Goal: Find specific page/section: Find specific page/section

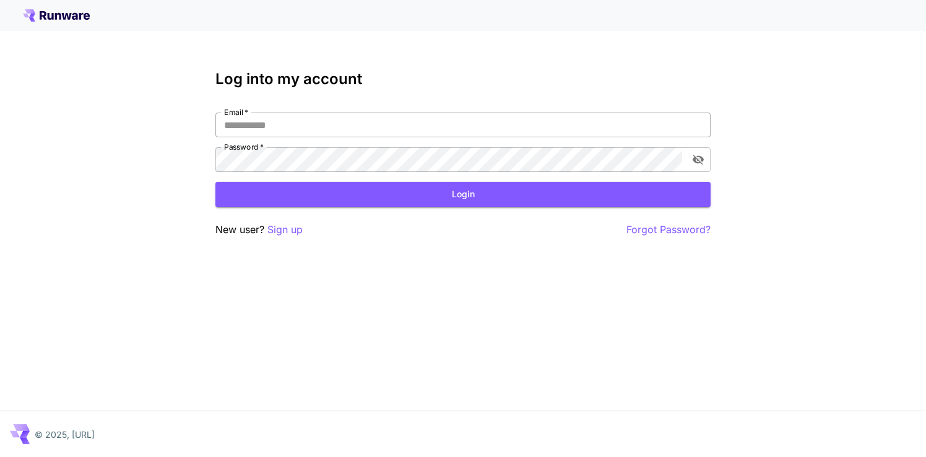
click at [466, 134] on input "Email   *" at bounding box center [462, 125] width 495 height 25
type input "**********"
click at [359, 202] on button "Login" at bounding box center [462, 194] width 495 height 25
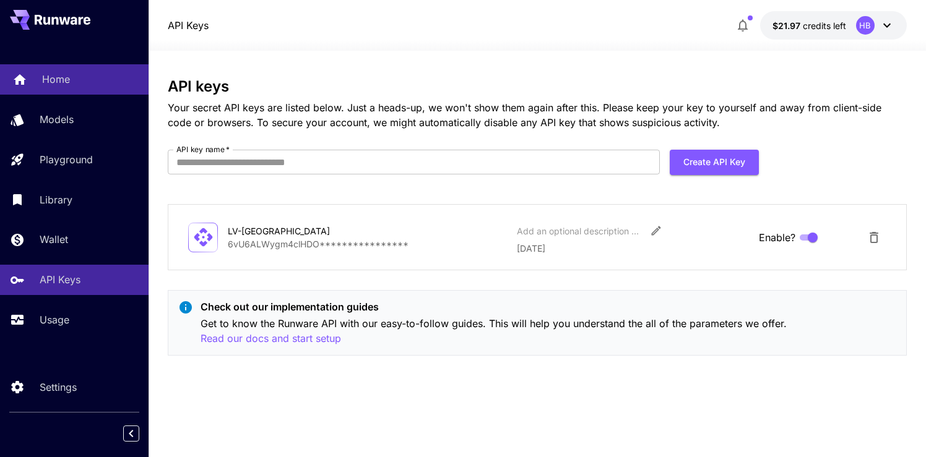
click at [77, 85] on div "Home" at bounding box center [90, 79] width 97 height 15
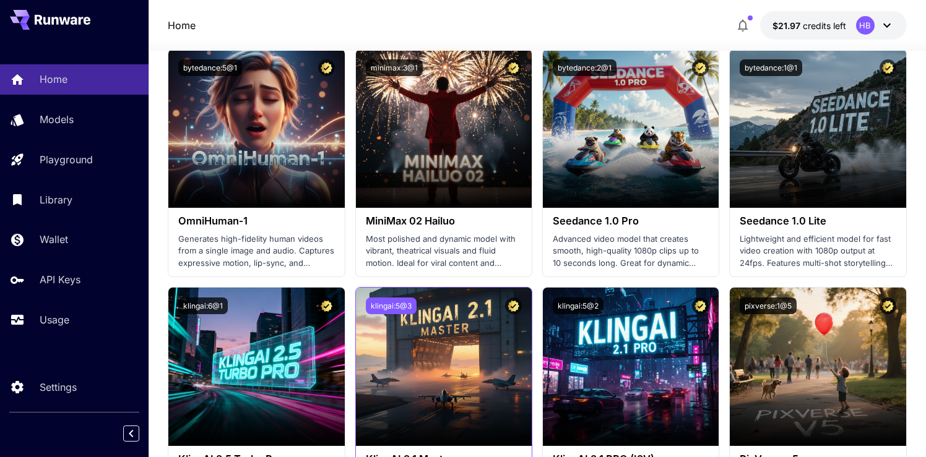
scroll to position [305, 0]
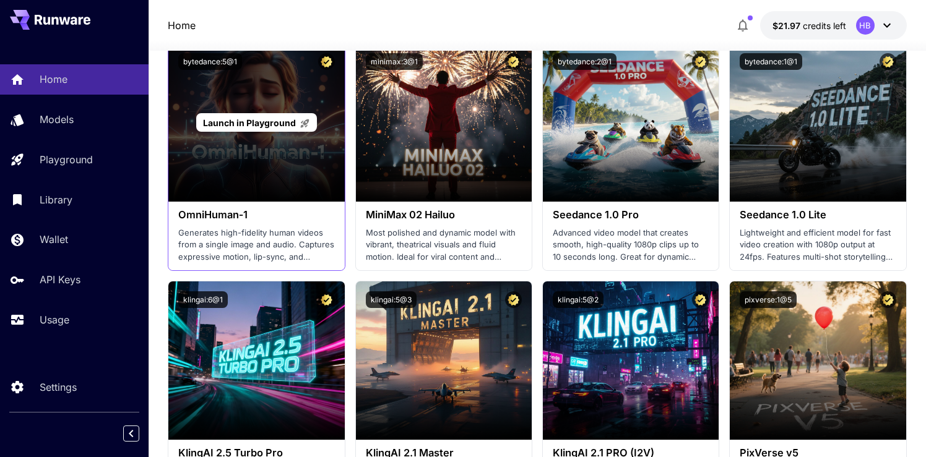
click at [294, 152] on div "Launch in Playground" at bounding box center [256, 122] width 176 height 158
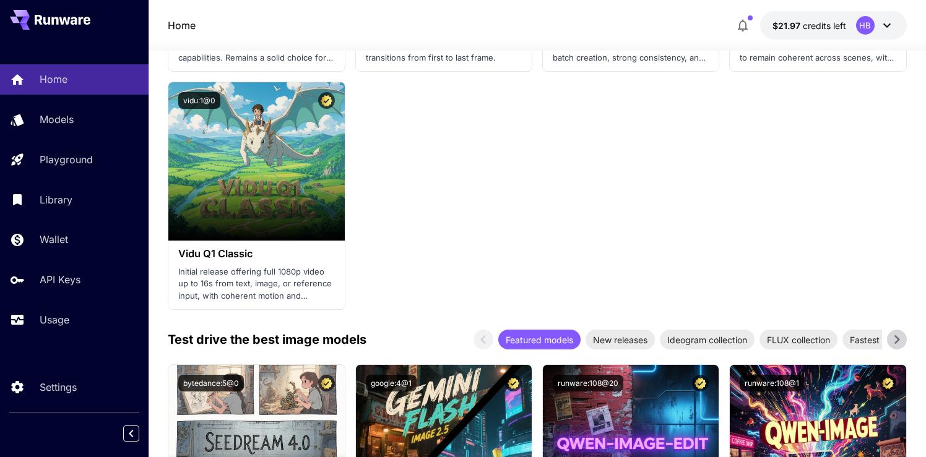
scroll to position [1450, 0]
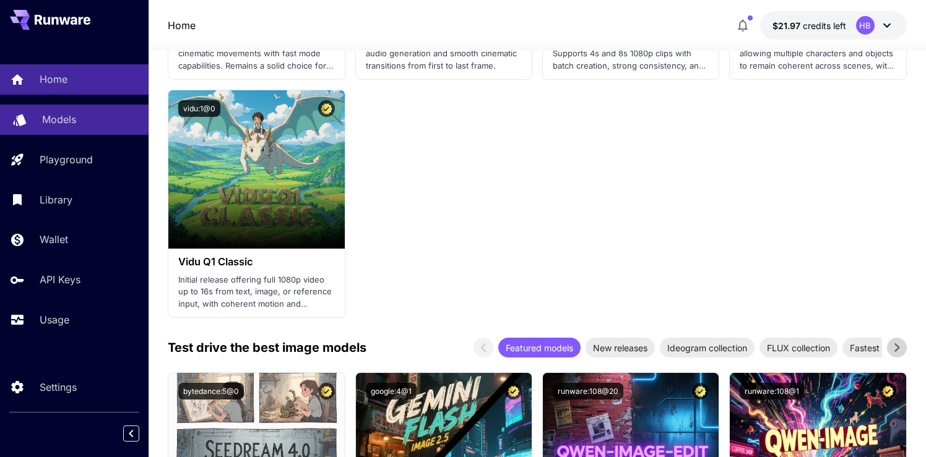
click at [74, 126] on p "Models" at bounding box center [59, 119] width 34 height 15
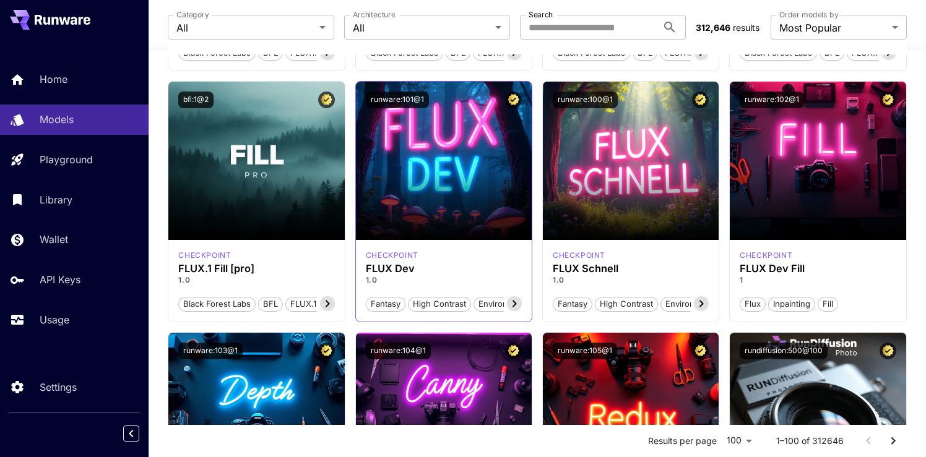
scroll to position [972, 0]
